Goal: Task Accomplishment & Management: Complete application form

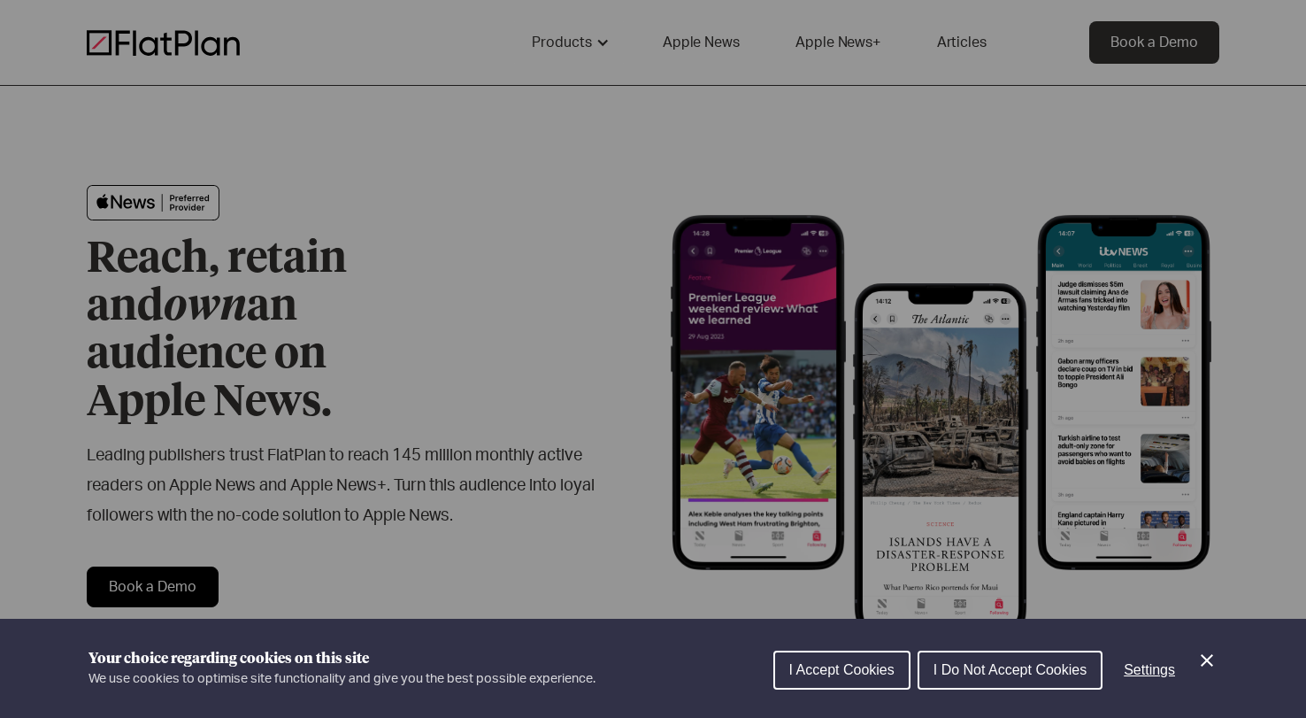
click at [465, 304] on div "Cookie preferences" at bounding box center [653, 359] width 1306 height 718
click at [902, 665] on button "I Accept Cookies" at bounding box center [841, 669] width 137 height 39
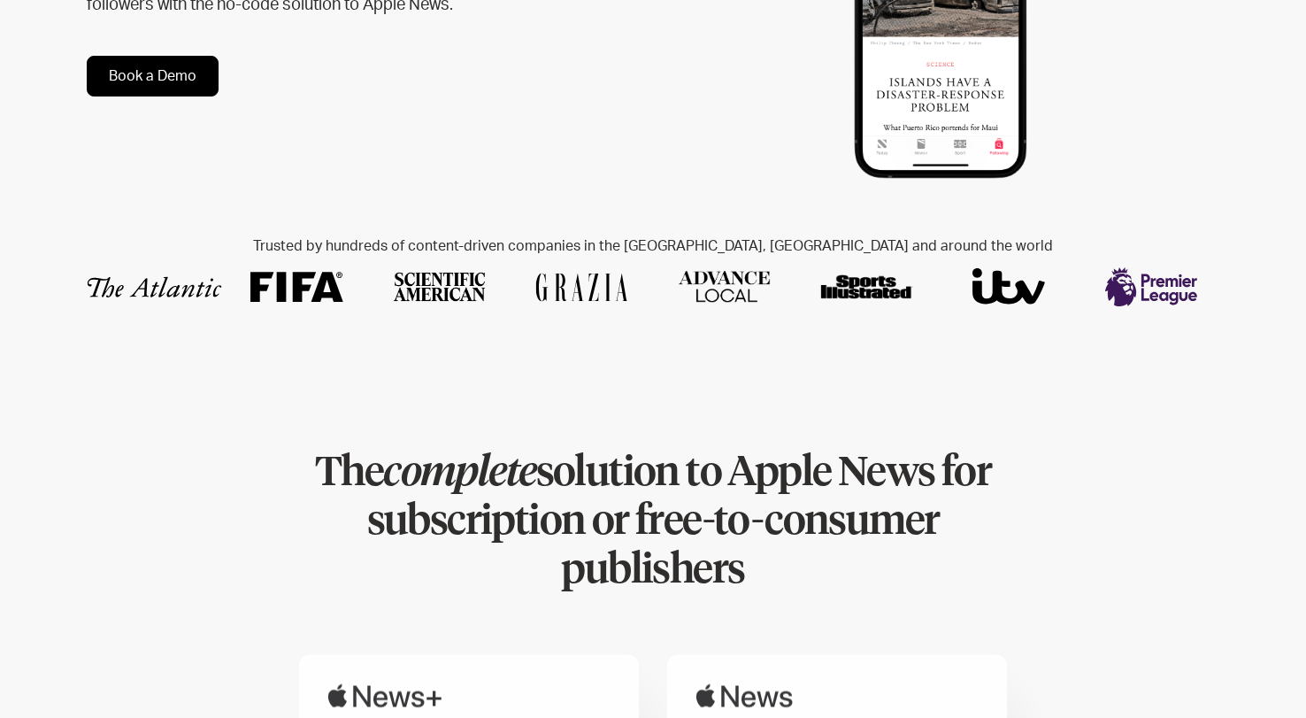
scroll to position [514, 0]
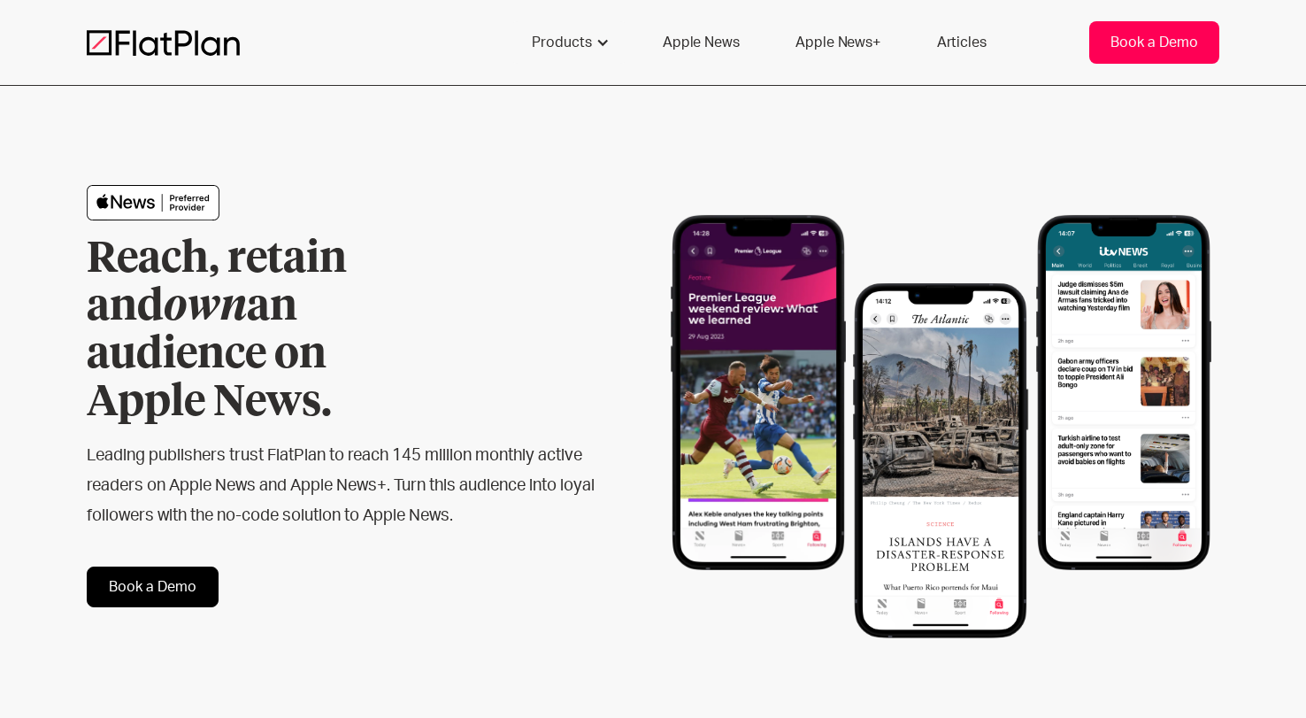
click at [1208, 35] on link "Book a Demo" at bounding box center [1154, 42] width 130 height 42
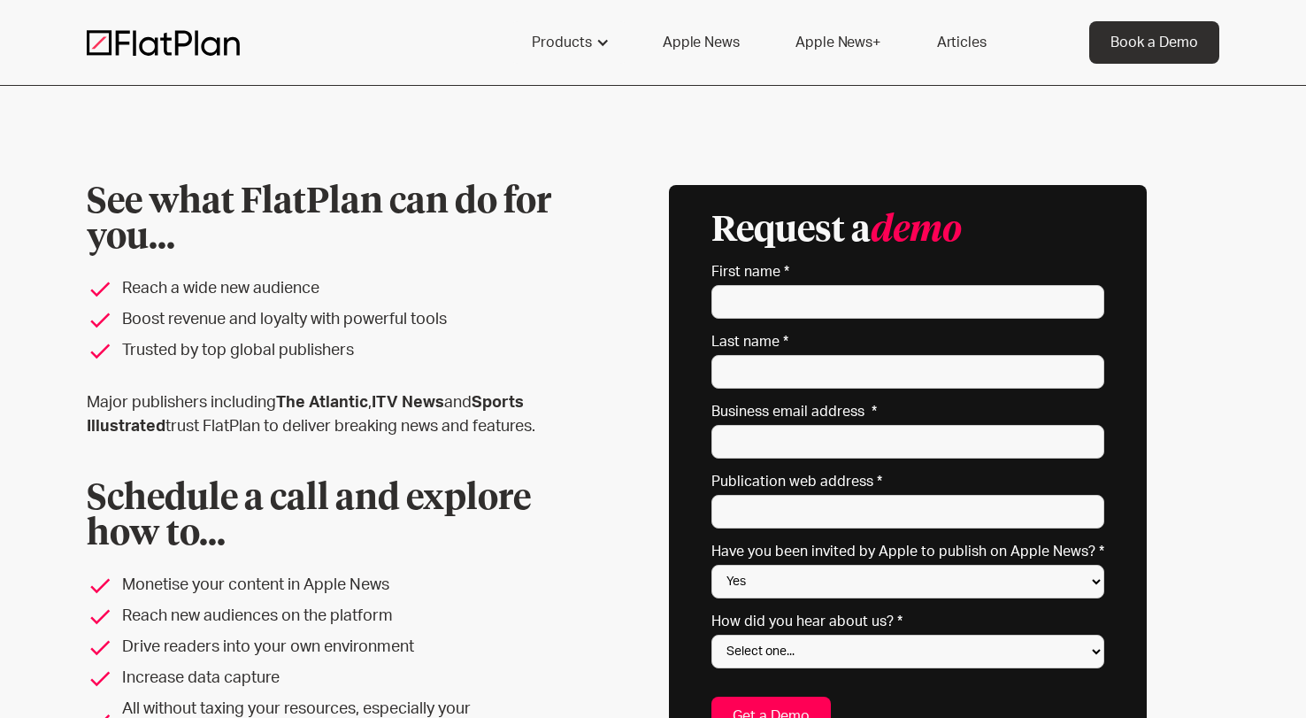
click at [707, 47] on link "Apple News" at bounding box center [701, 42] width 119 height 42
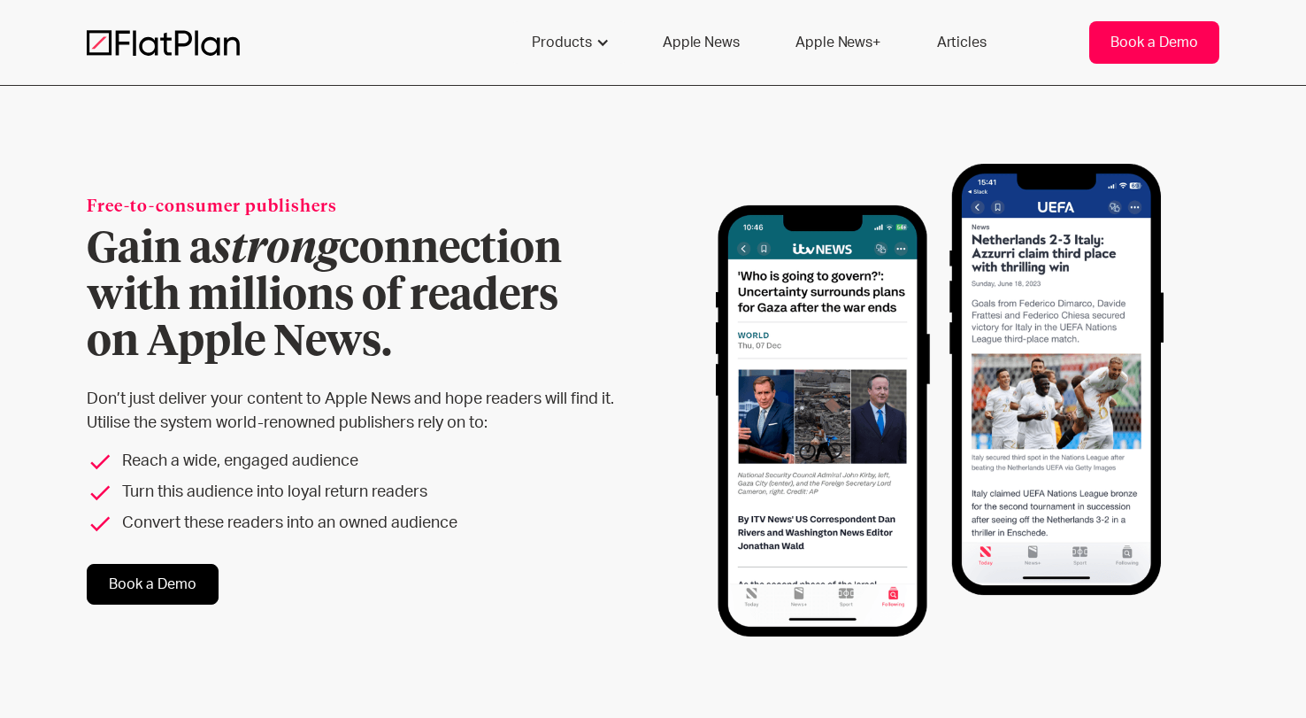
click at [1132, 41] on div "Book a Demo" at bounding box center [1155, 42] width 88 height 21
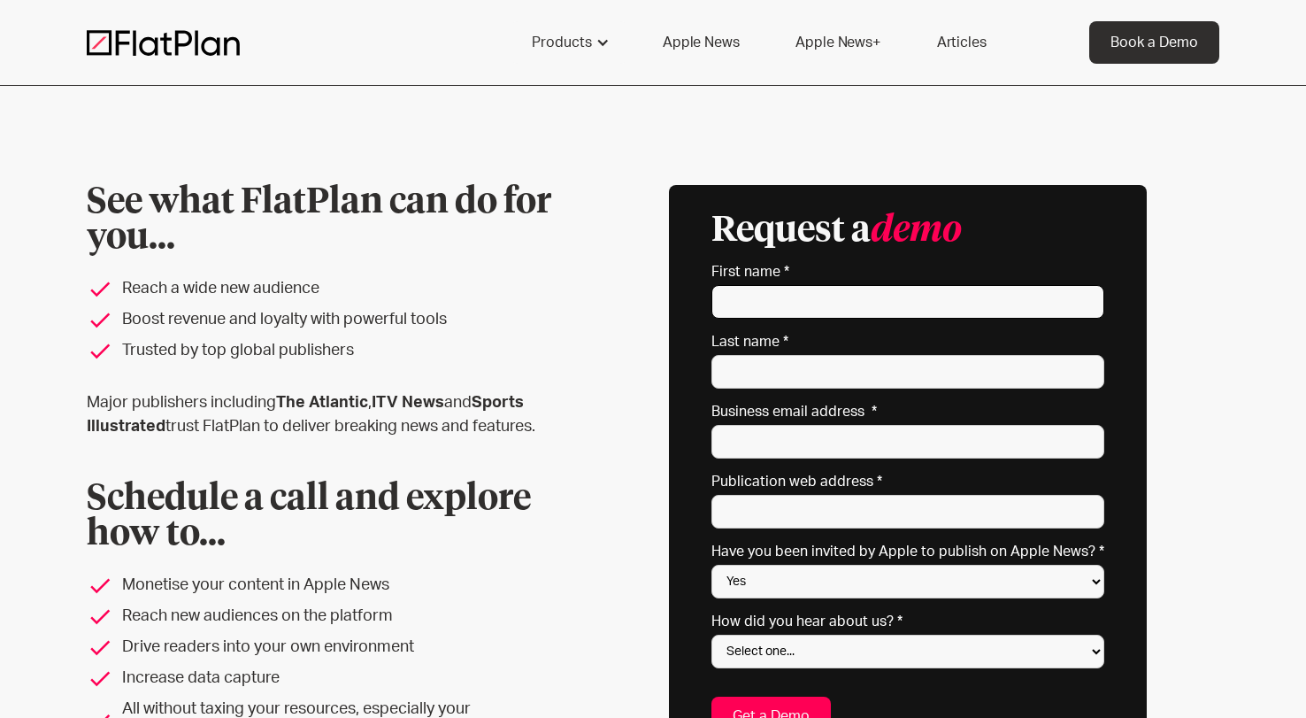
click at [1088, 303] on input "First name *" at bounding box center [908, 302] width 393 height 34
click at [1081, 302] on input "First name *" at bounding box center [908, 302] width 393 height 34
type input "[PERSON_NAME]"
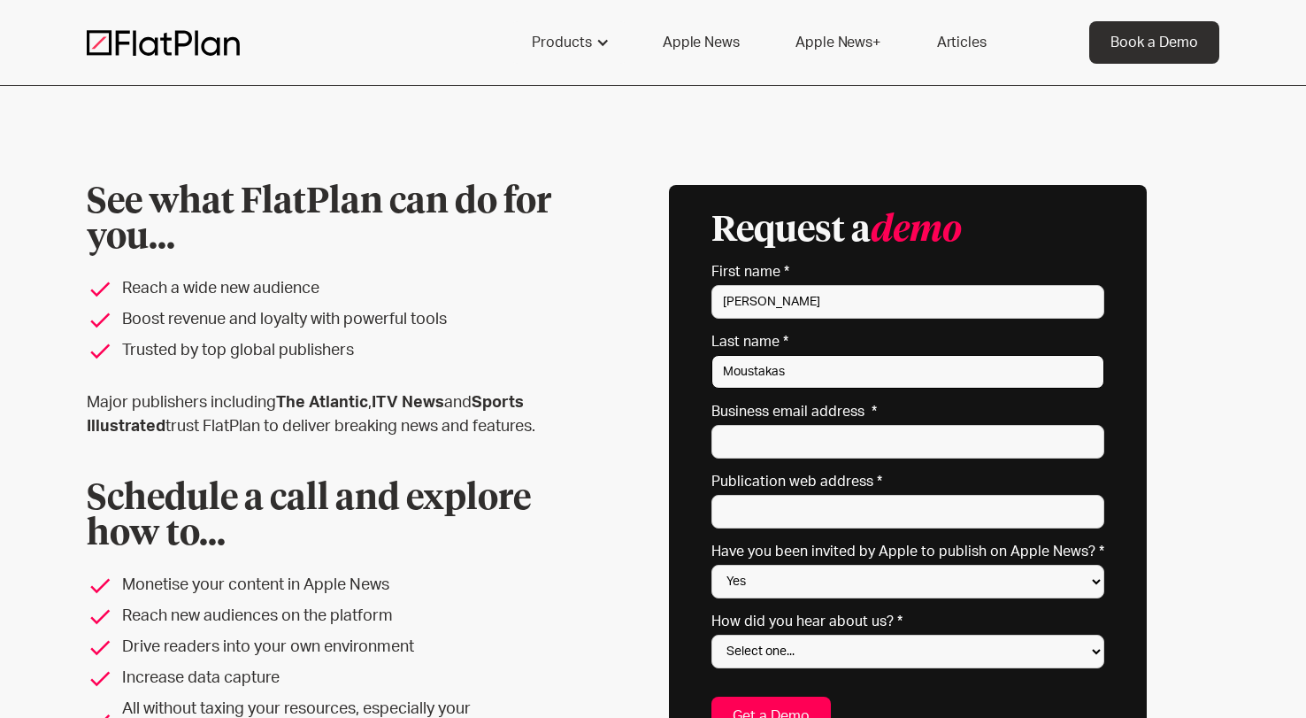
type input "Moustakas"
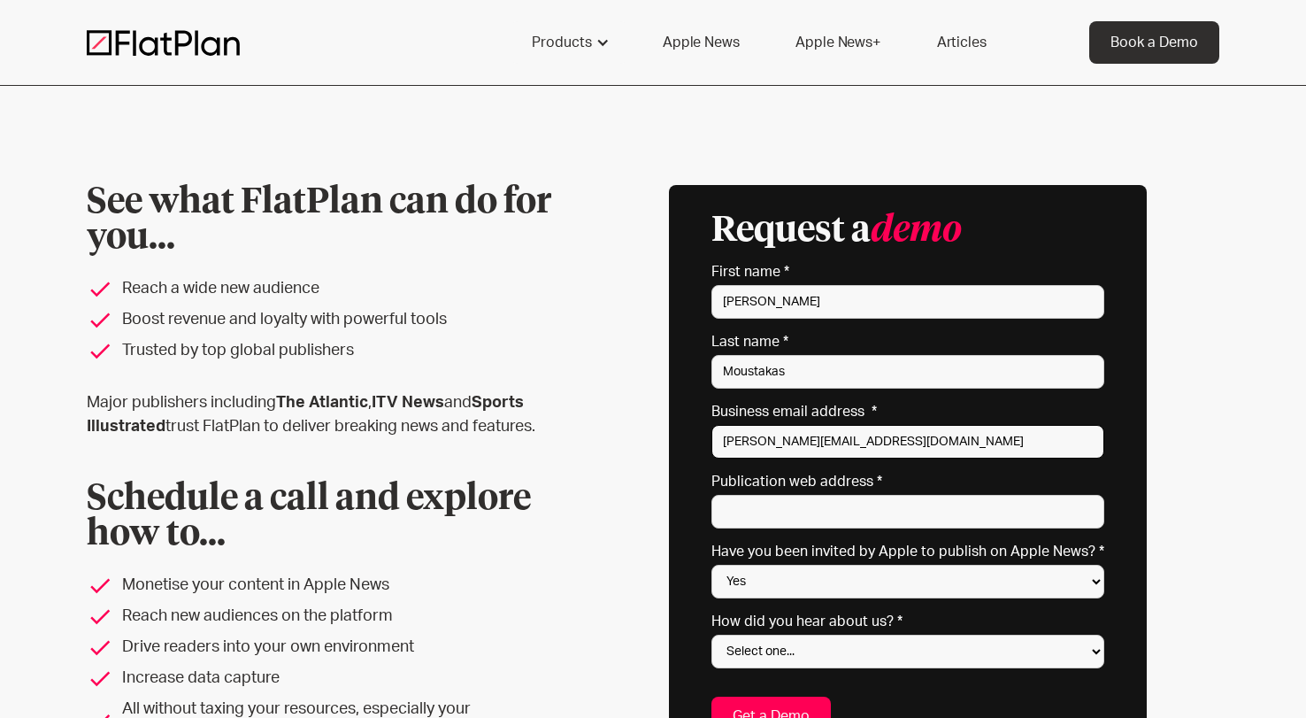
type input "[PERSON_NAME][EMAIL_ADDRESS][DOMAIN_NAME]"
click at [758, 439] on input "jonathan@thecinemagroup.co" at bounding box center [908, 442] width 393 height 34
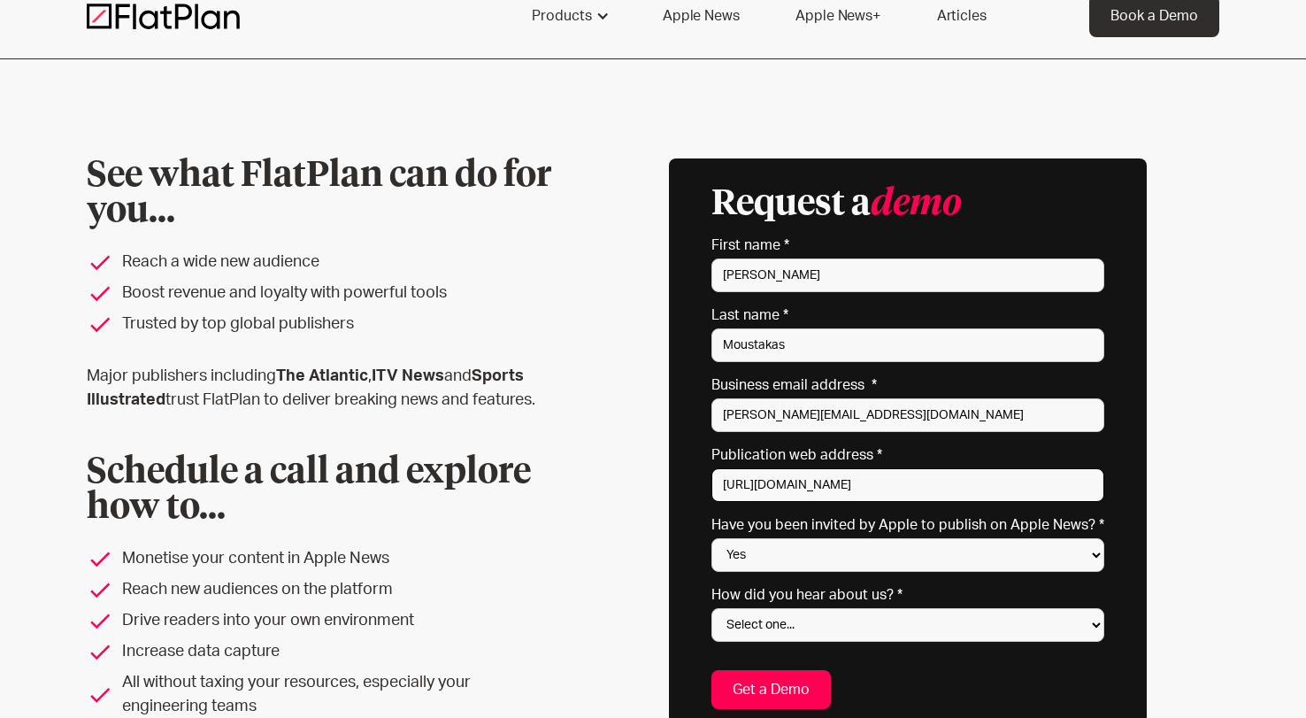
scroll to position [35, 0]
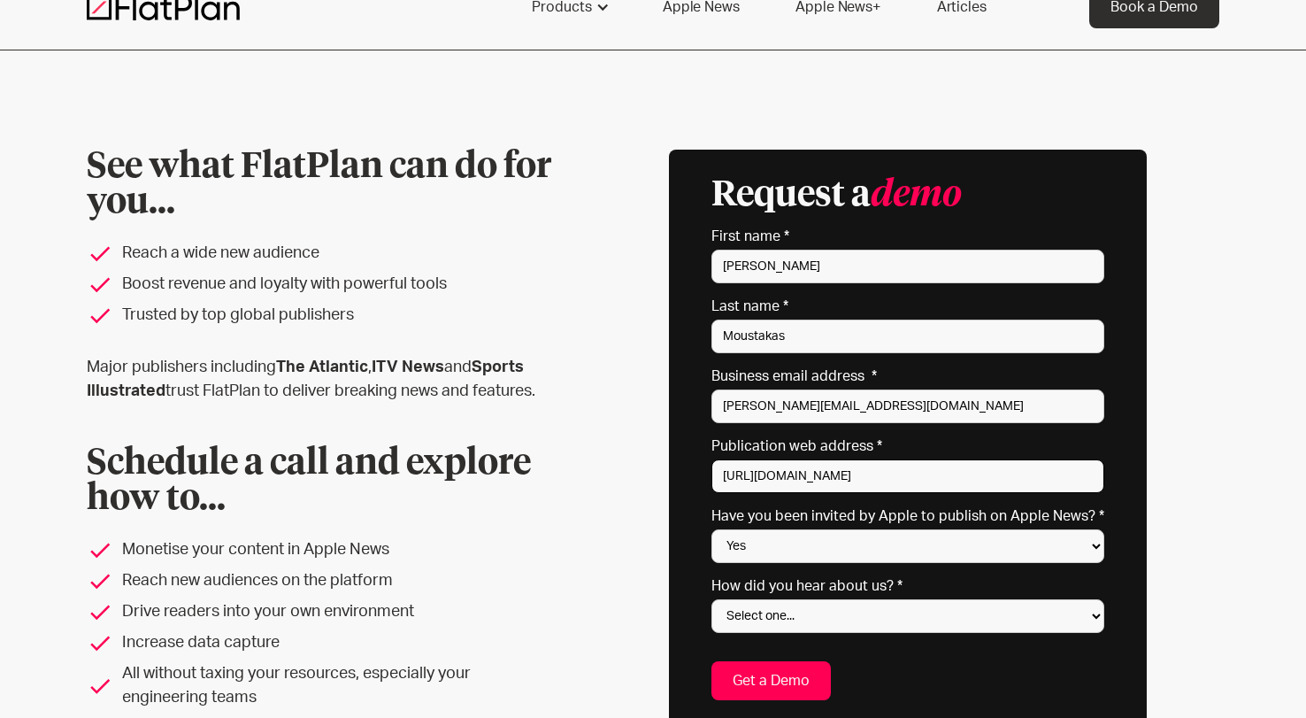
type input "https://thecinemagroup.co"
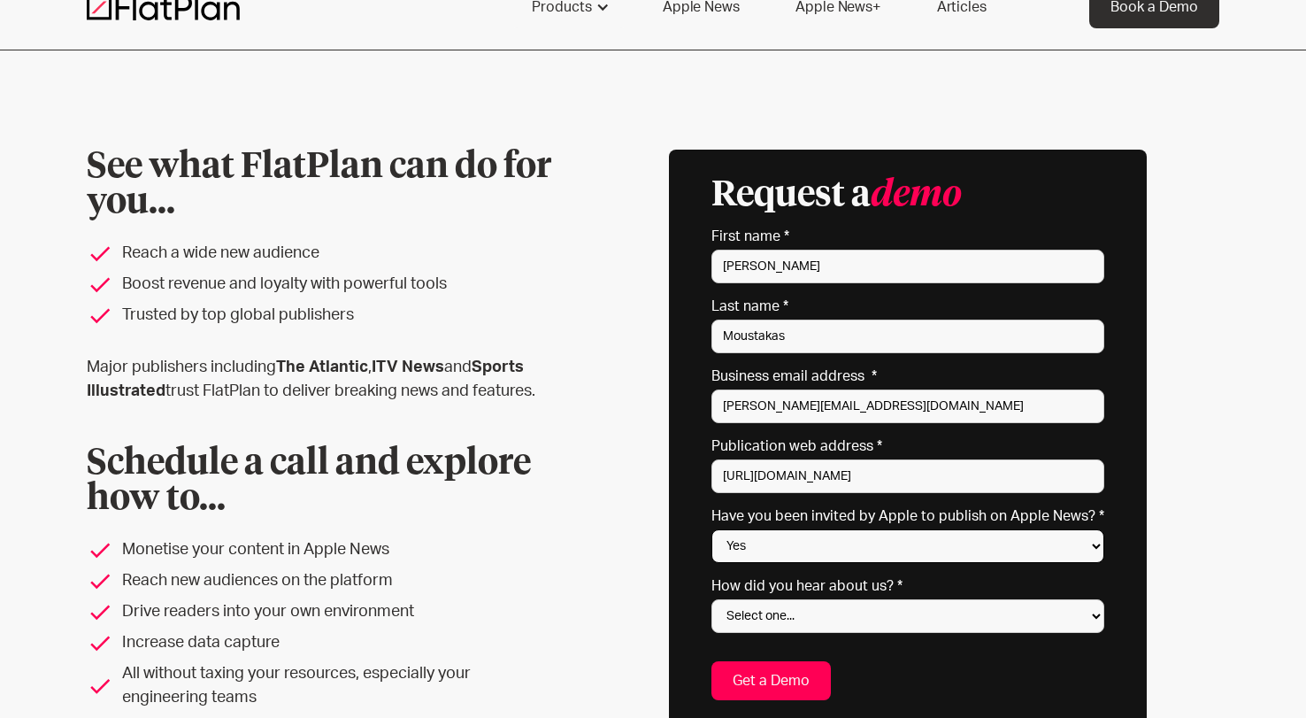
select select "No"
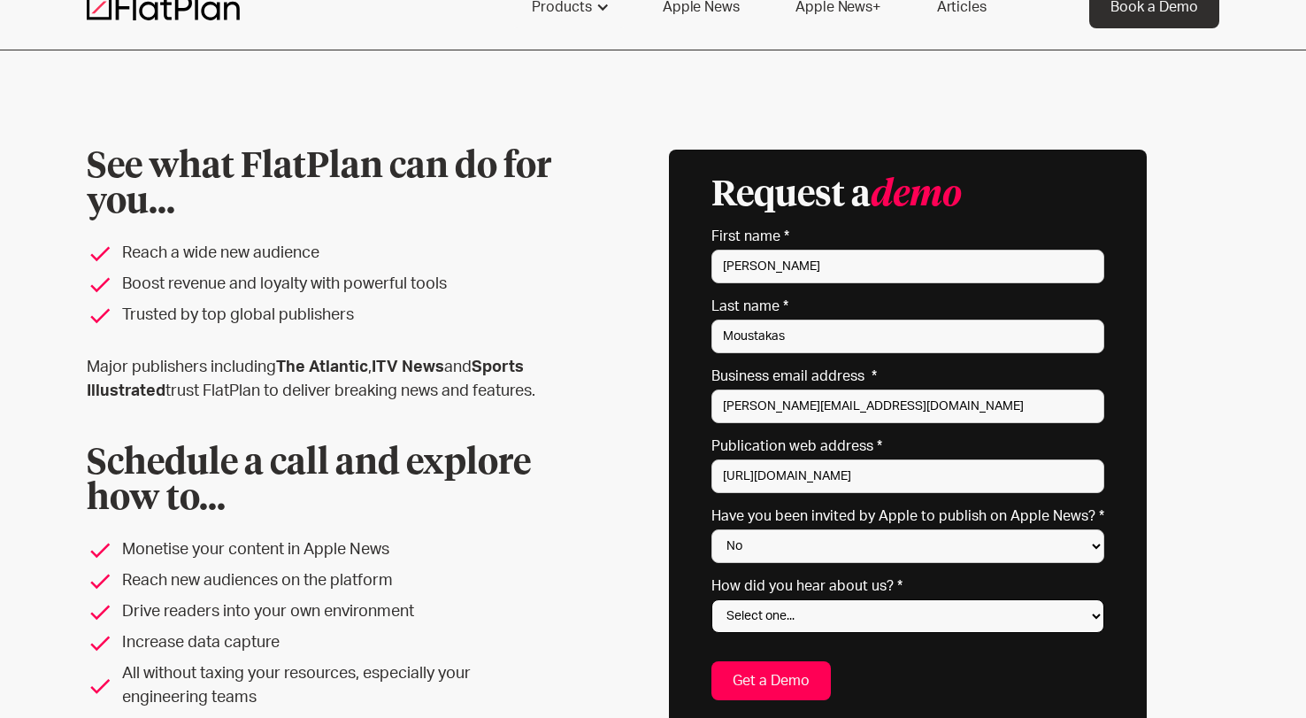
select select "Apple website"
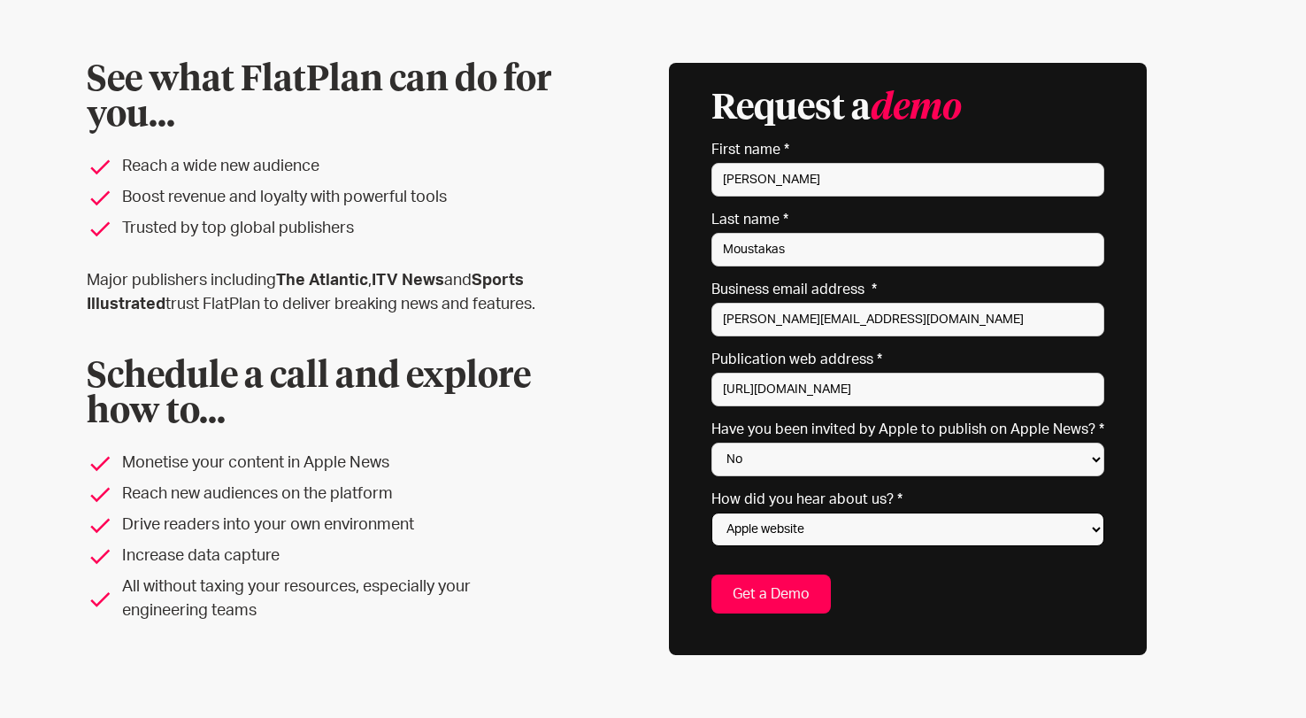
scroll to position [139, 0]
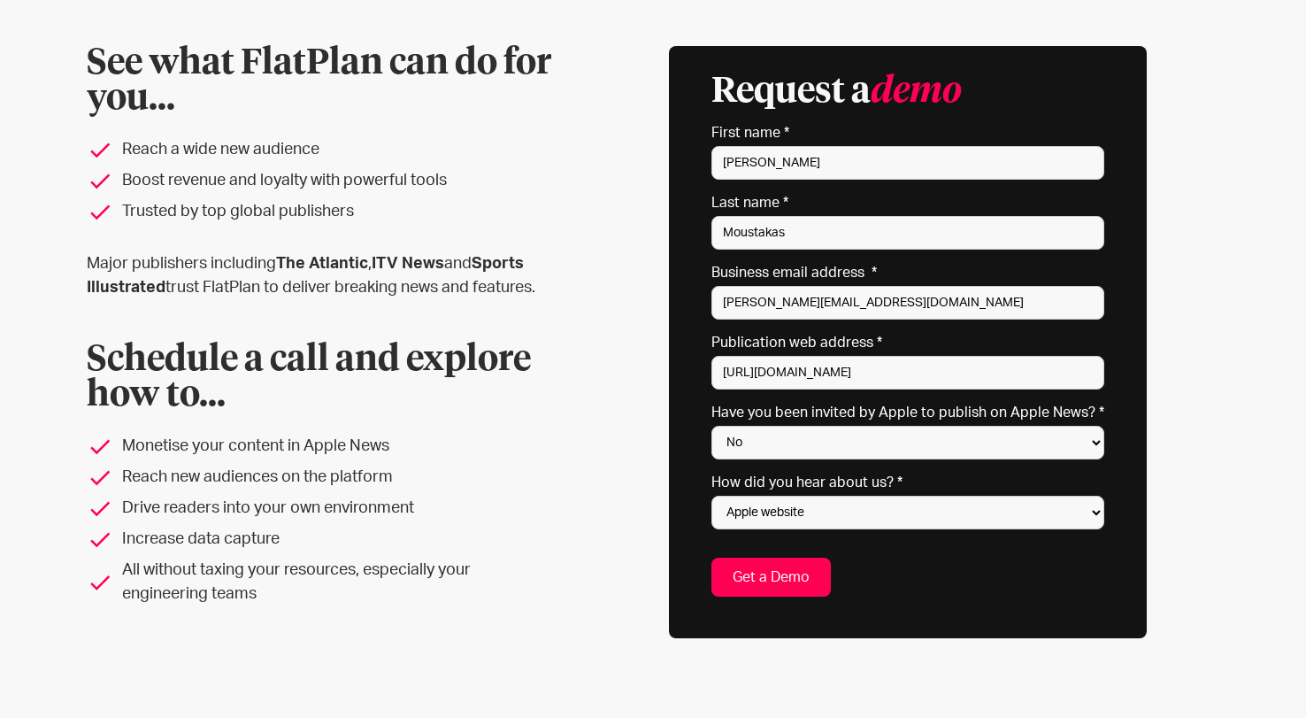
click at [795, 578] on input "Get a Demo" at bounding box center [771, 577] width 119 height 39
type input "Get a Demo"
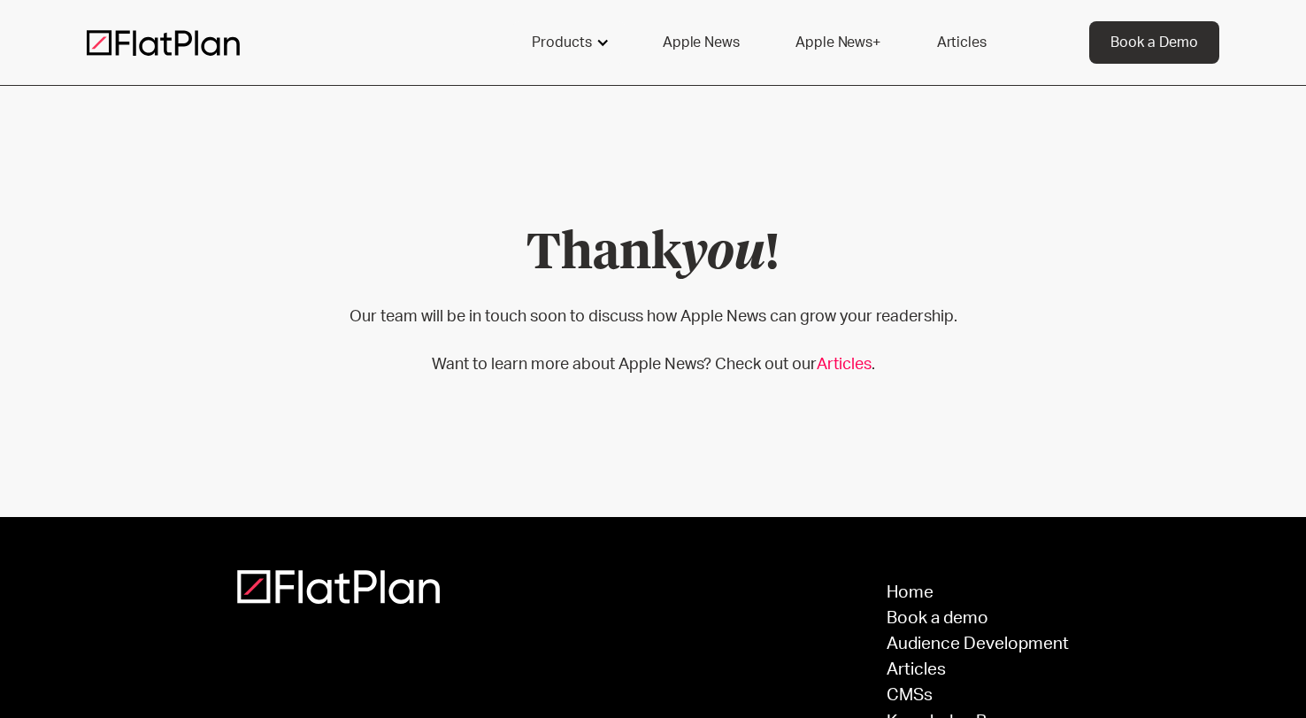
click at [594, 41] on div "Products" at bounding box center [569, 42] width 117 height 42
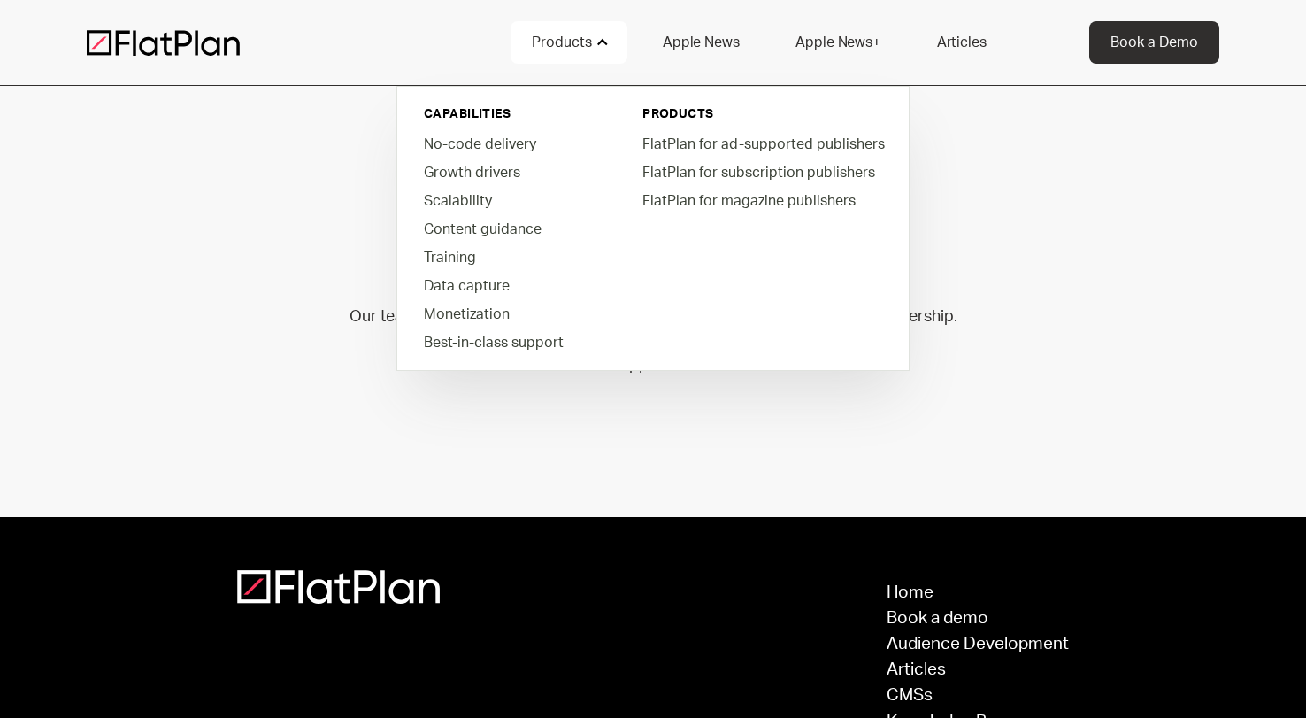
click at [712, 55] on link "Apple News" at bounding box center [701, 42] width 119 height 42
